Goal: Task Accomplishment & Management: Use online tool/utility

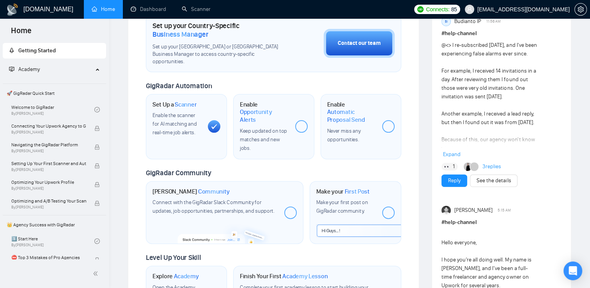
scroll to position [39, 0]
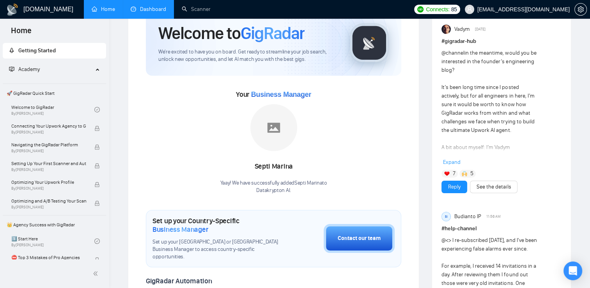
click at [156, 8] on link "Dashboard" at bounding box center [148, 9] width 35 height 7
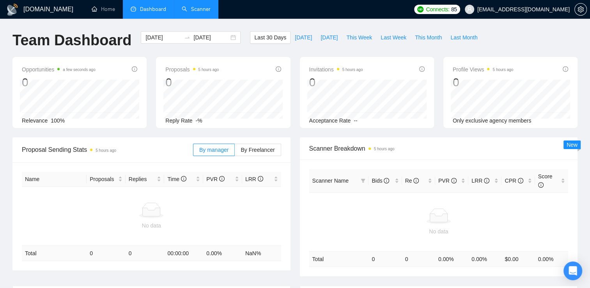
click at [206, 9] on link "Scanner" at bounding box center [196, 9] width 29 height 7
